Goal: Information Seeking & Learning: Understand process/instructions

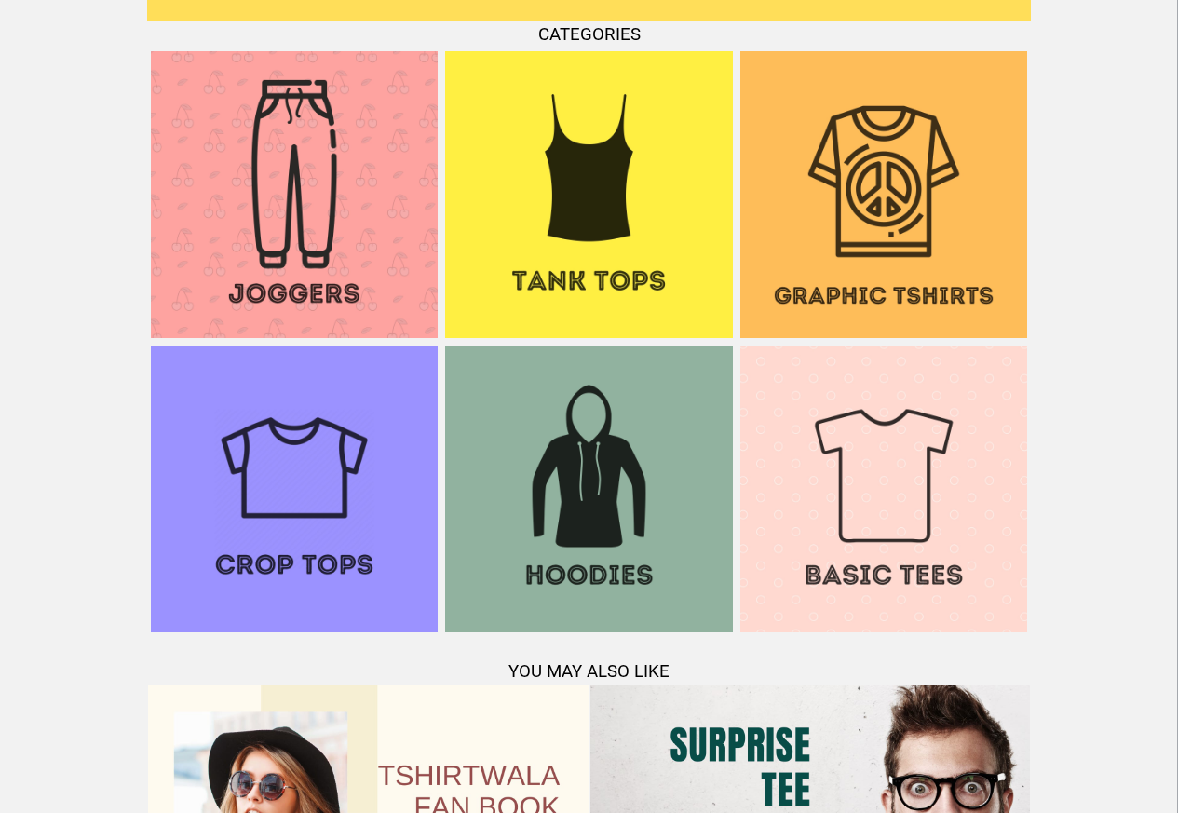
scroll to position [1798, 0]
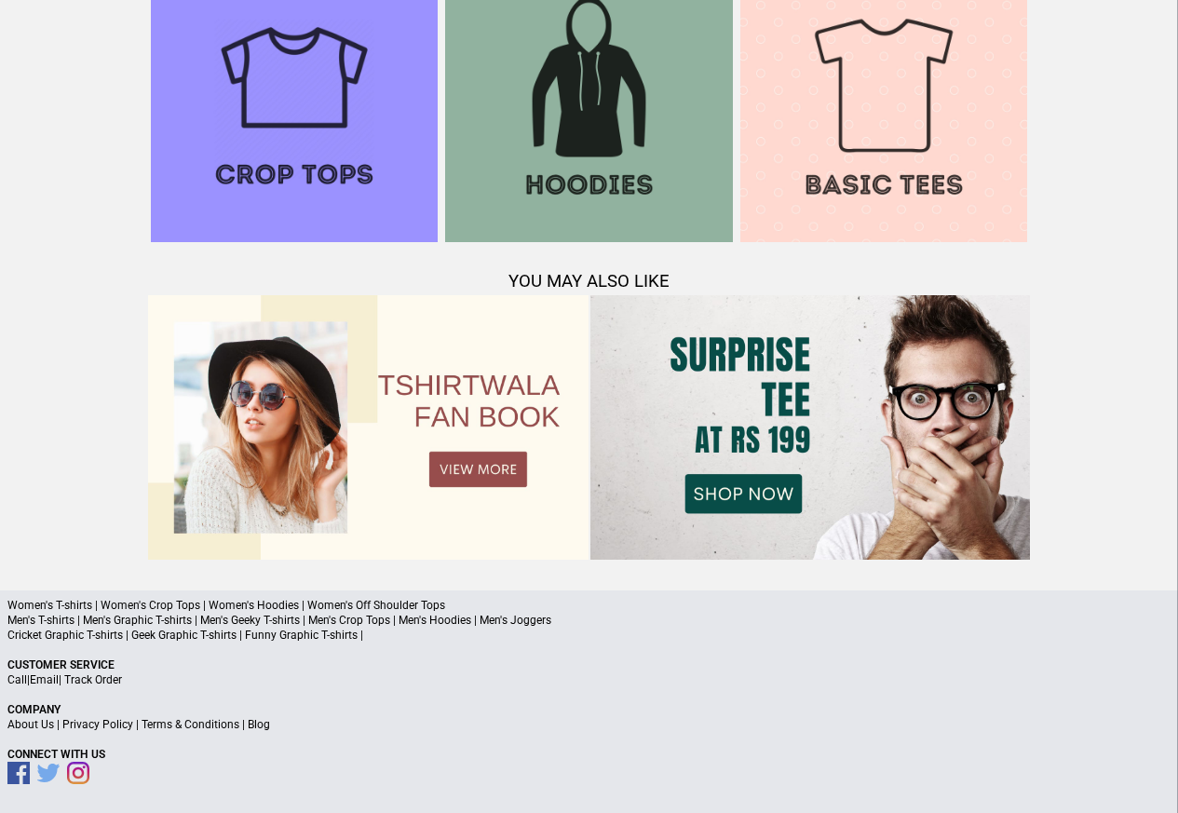
click at [175, 725] on link "Terms & Conditions" at bounding box center [191, 724] width 98 height 13
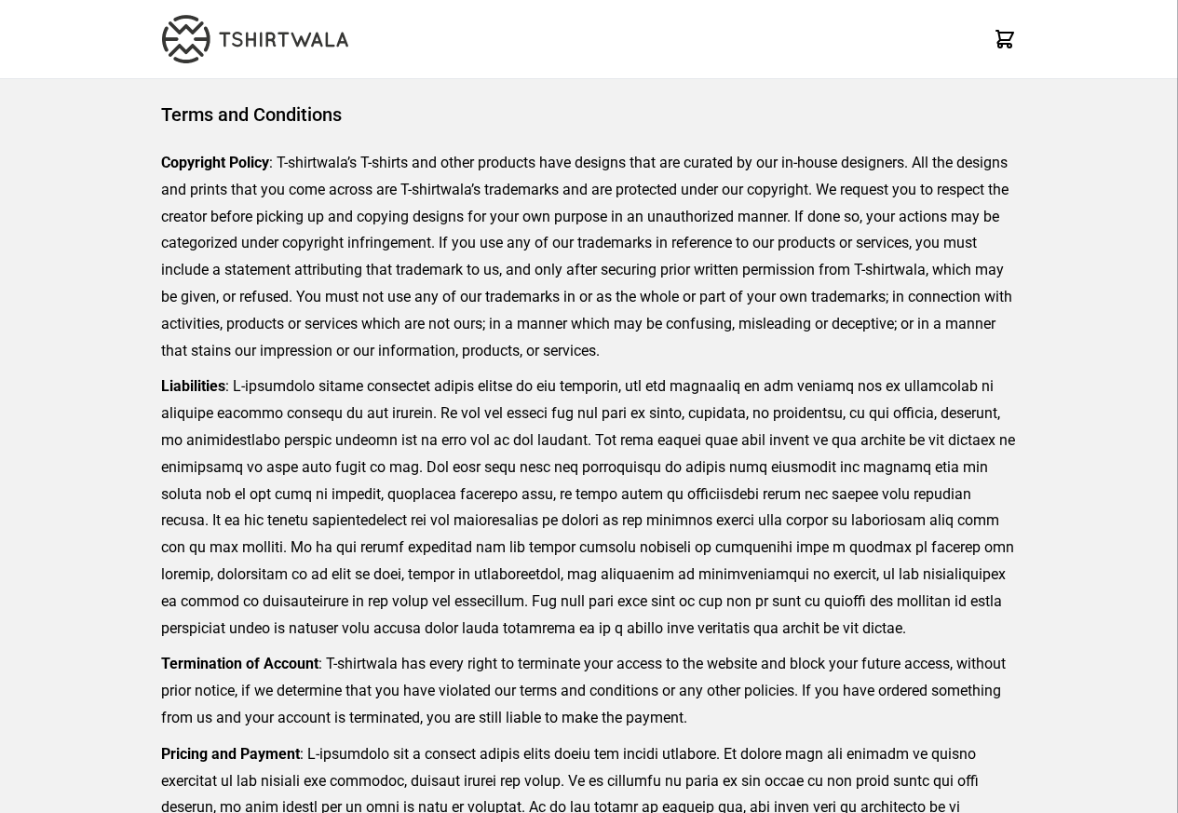
click at [212, 725] on p "Termination of Account : T-shirtwala has every right to terminate your access t…" at bounding box center [589, 691] width 856 height 80
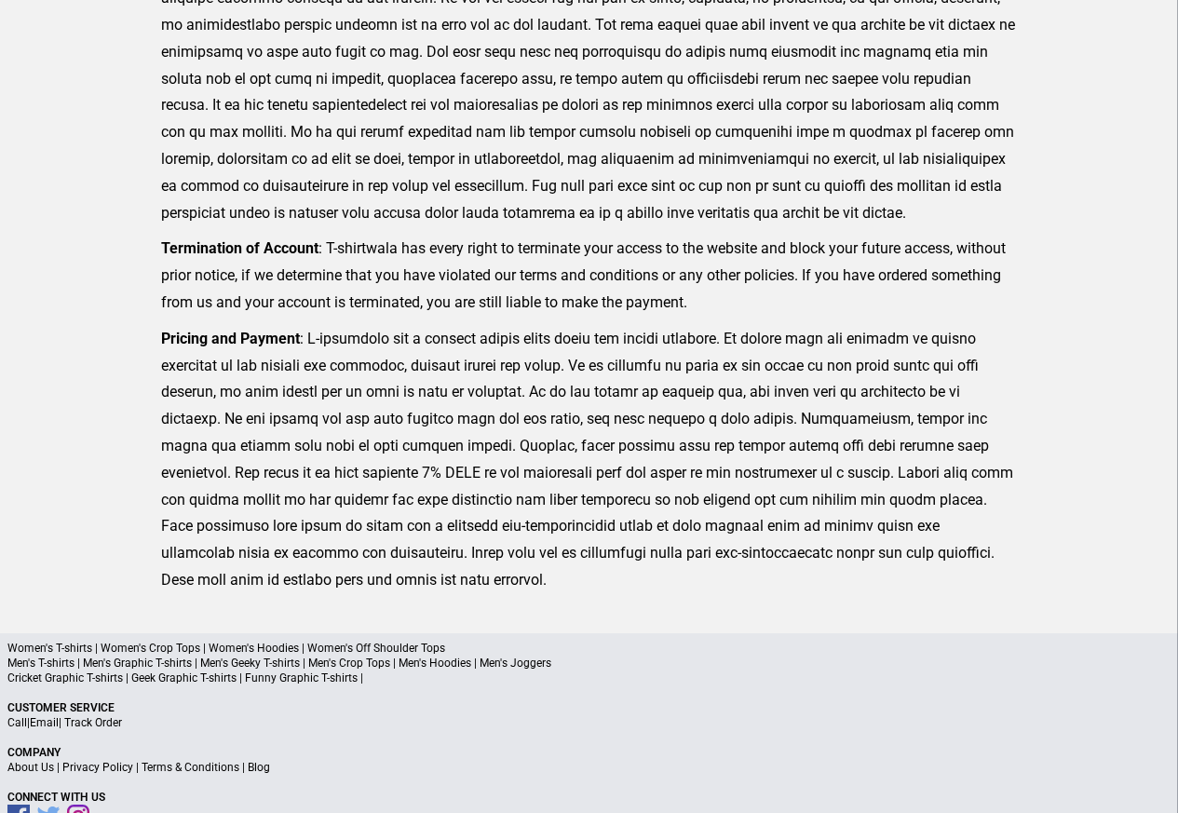
scroll to position [457, 0]
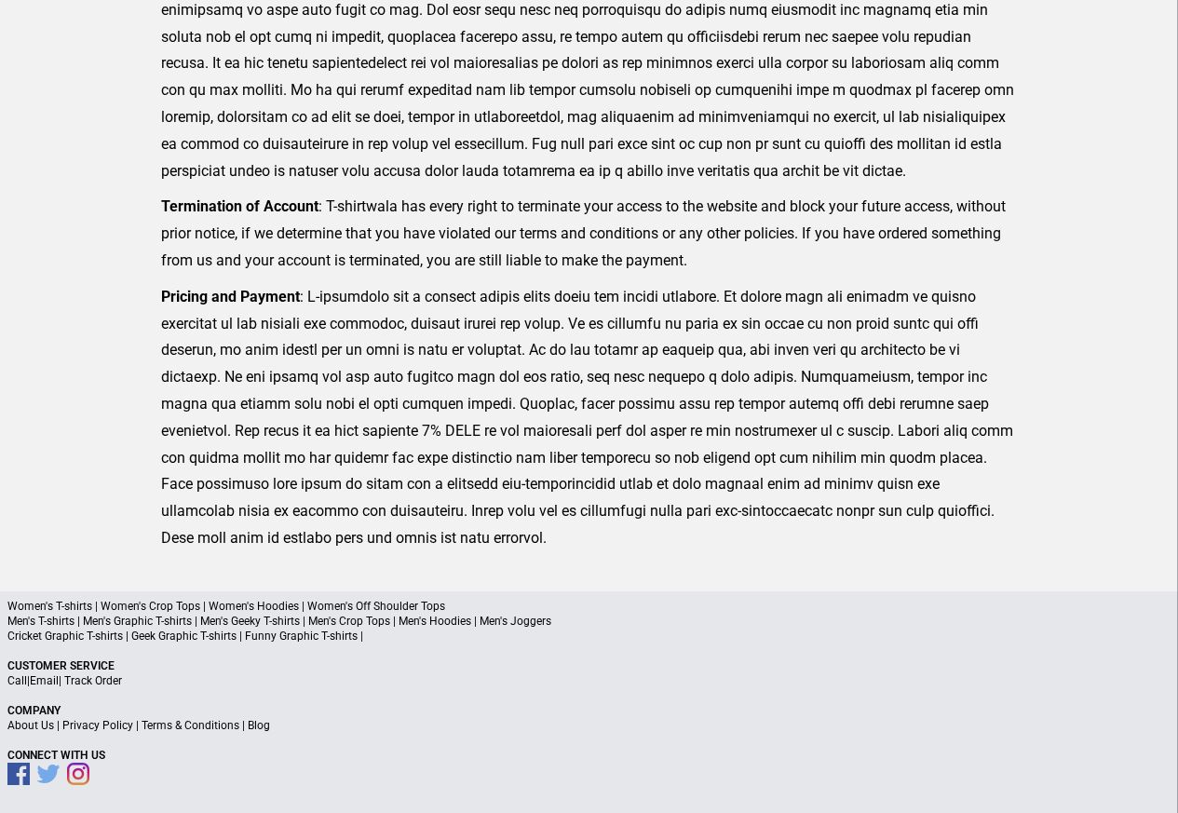
click at [108, 727] on link "Privacy Policy" at bounding box center [97, 725] width 71 height 13
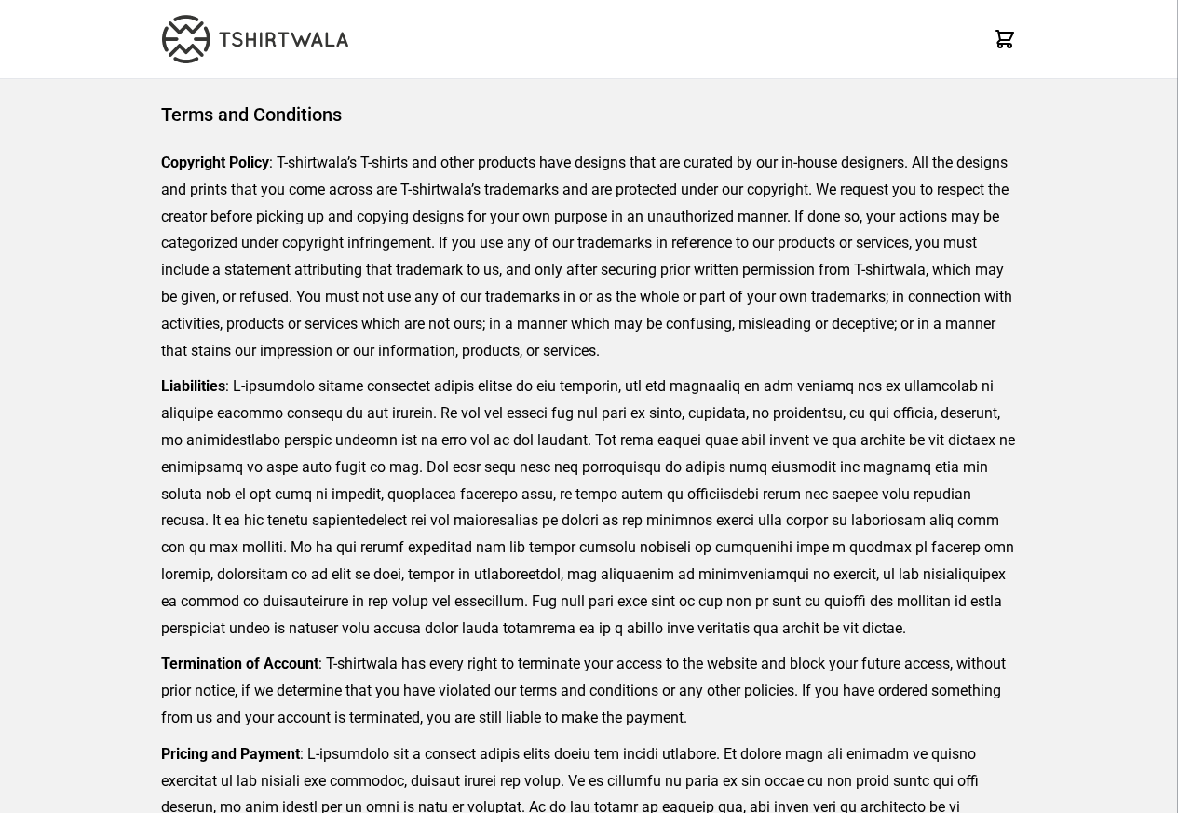
scroll to position [457, 0]
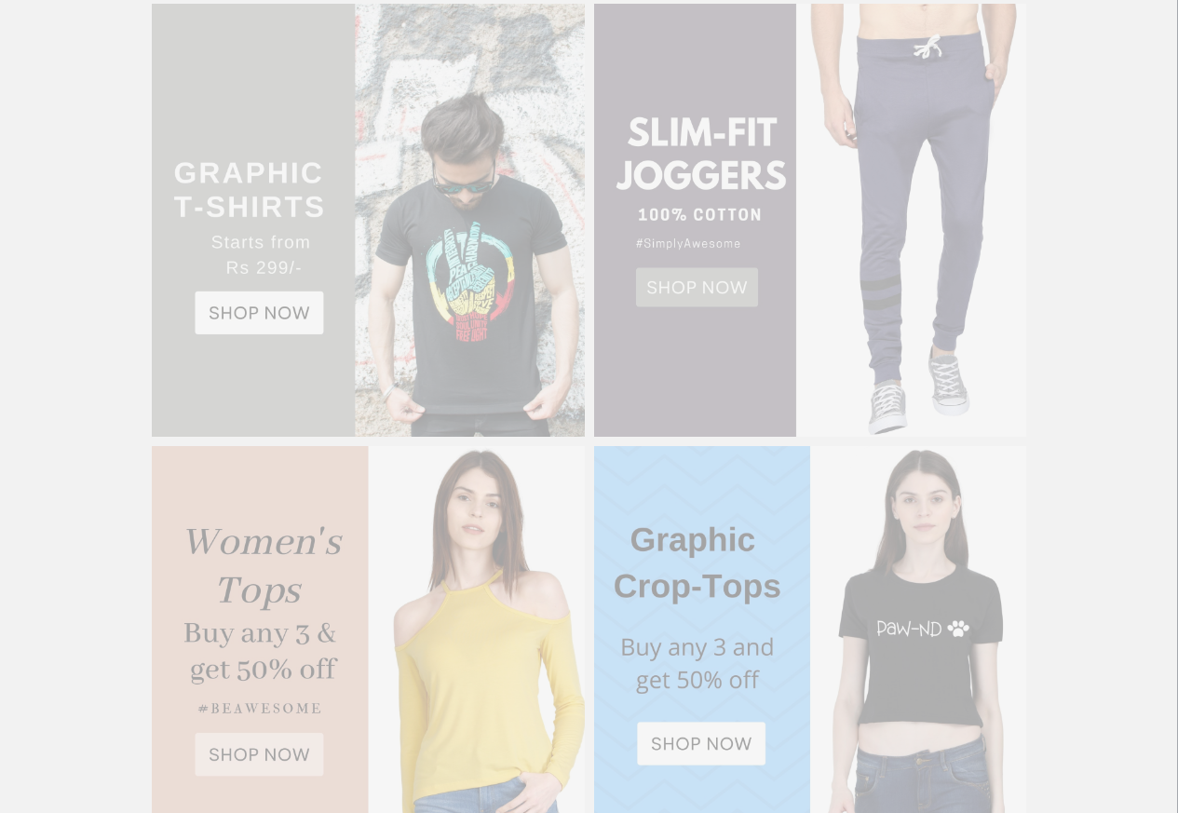
scroll to position [1798, 0]
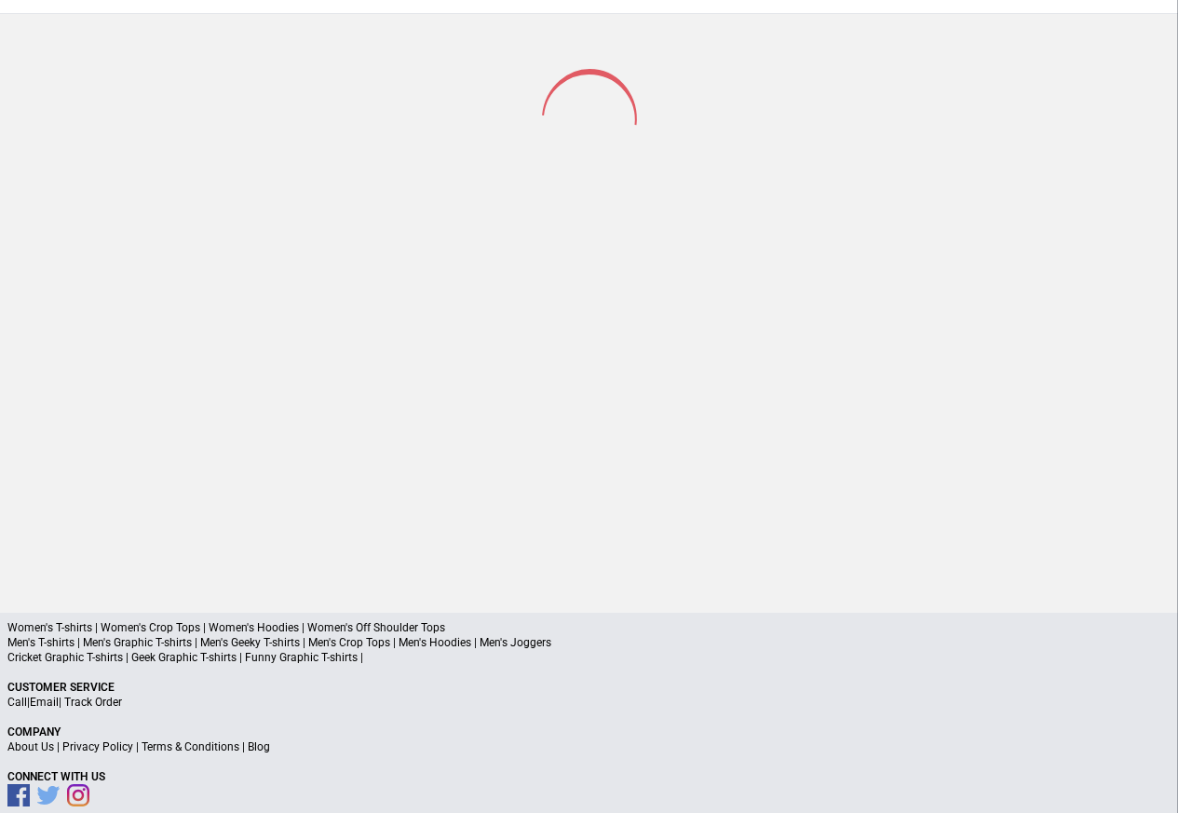
scroll to position [88, 0]
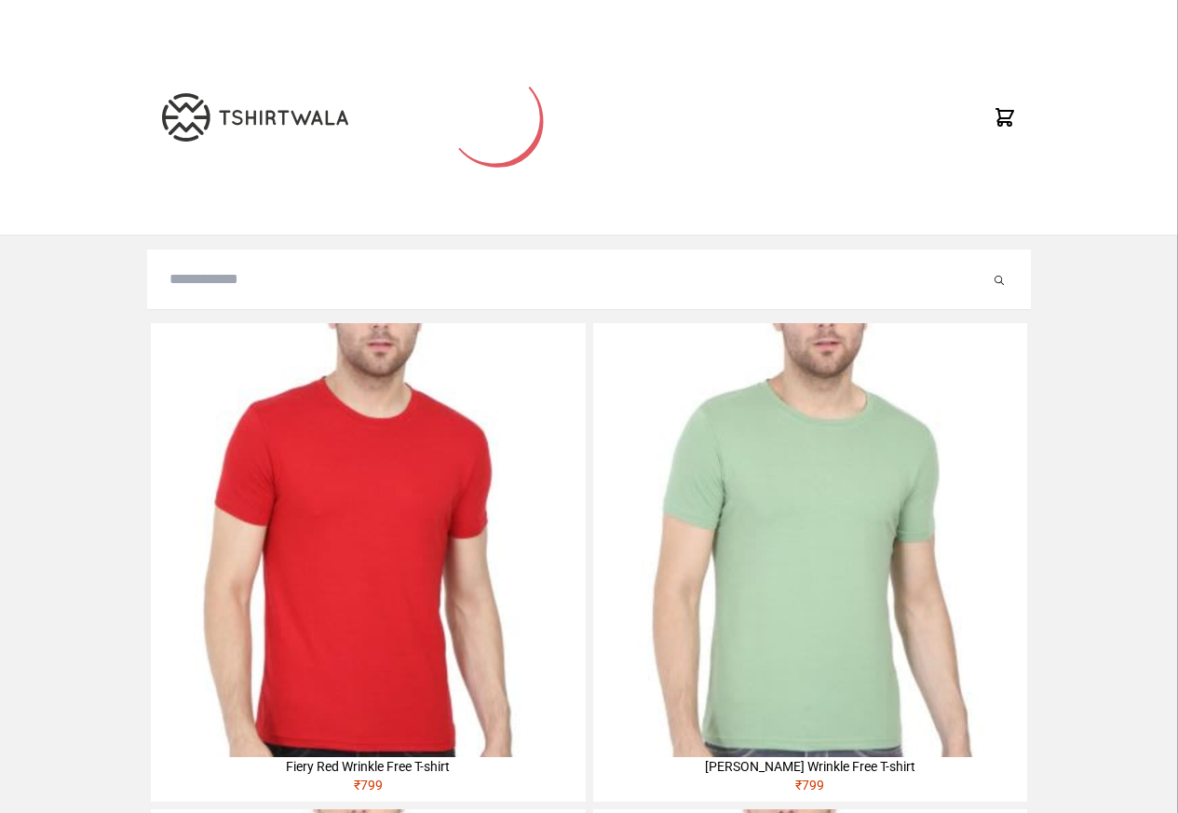
click at [221, 283] on input "search" at bounding box center [580, 279] width 821 height 22
paste input "********"
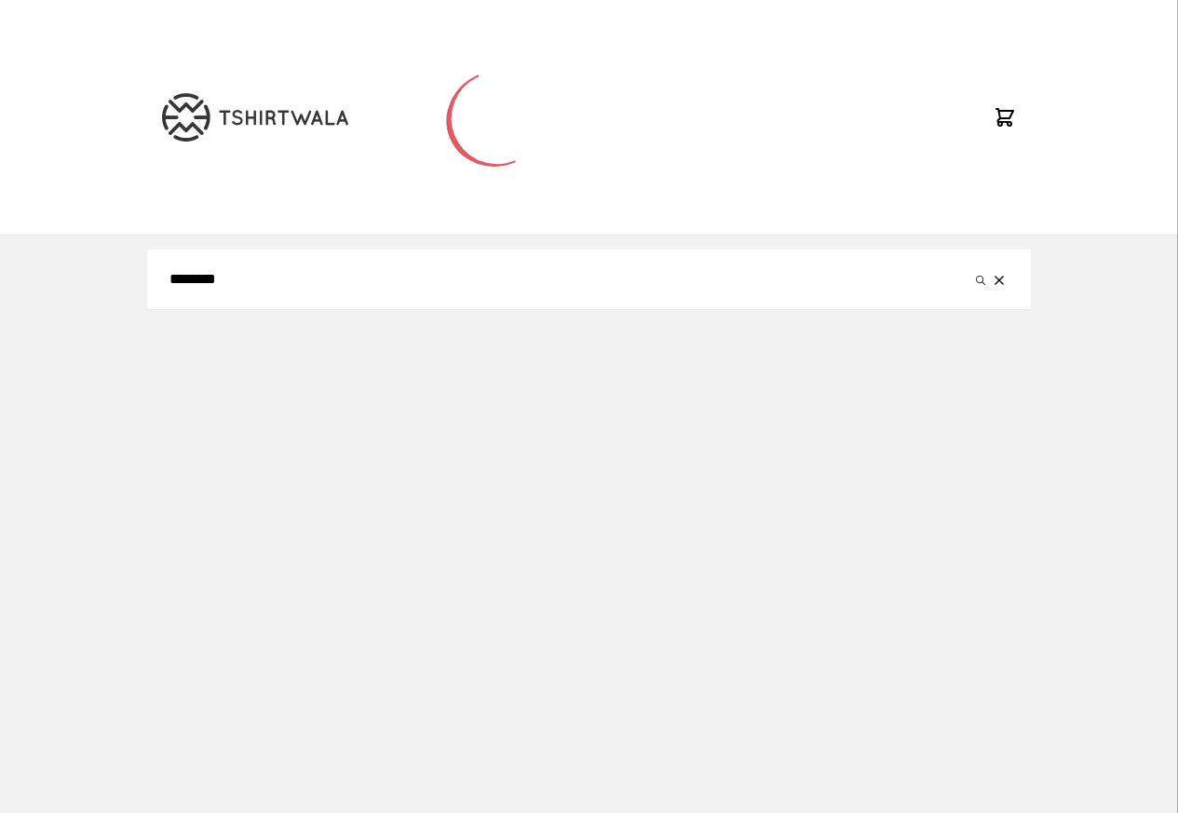
type input "********"
click at [972, 268] on button "submit" at bounding box center [981, 279] width 19 height 22
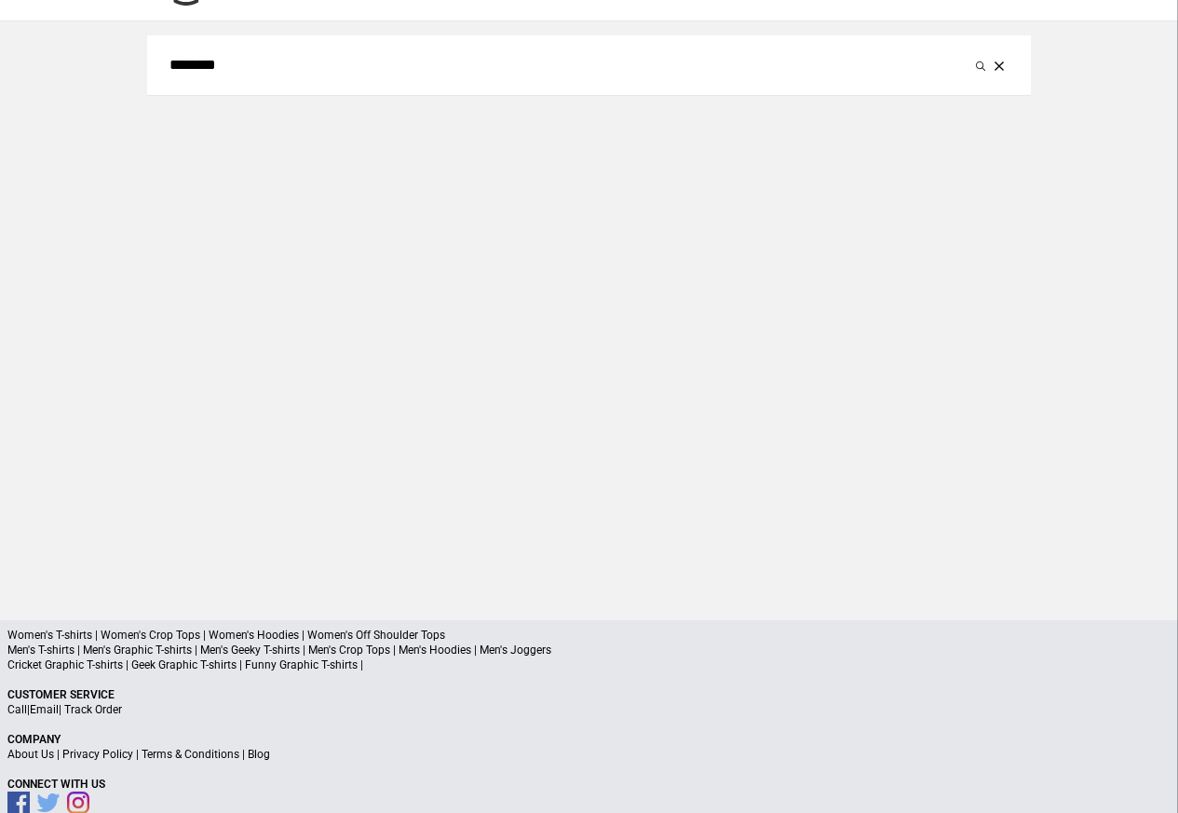
scroll to position [88, 0]
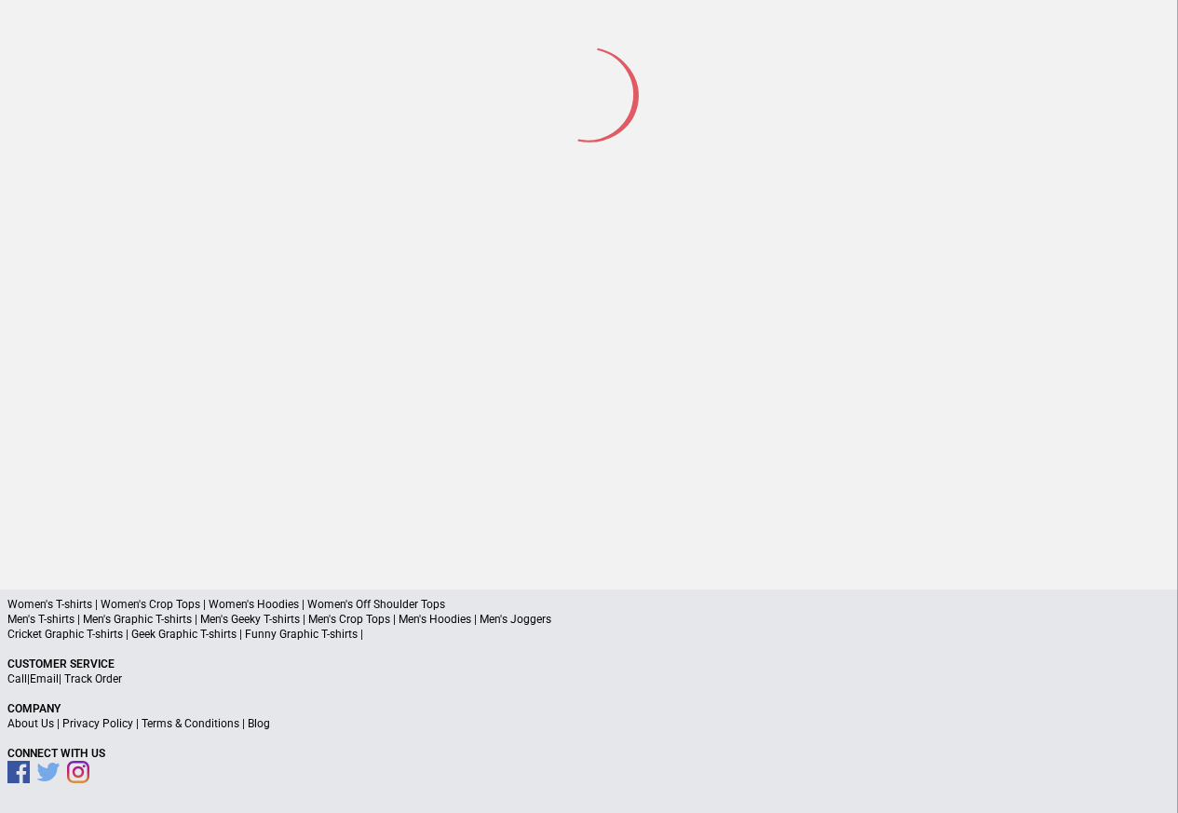
scroll to position [87, 0]
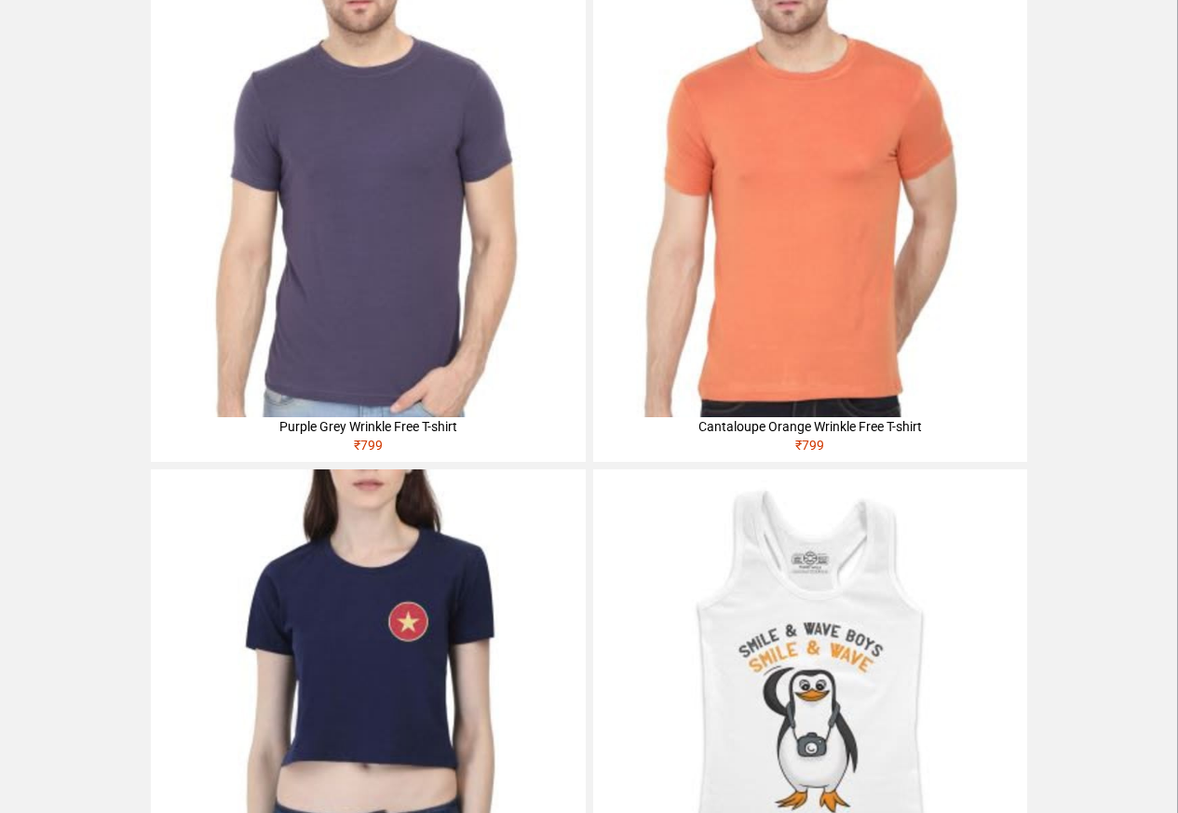
scroll to position [514, 0]
